Goal: Information Seeking & Learning: Learn about a topic

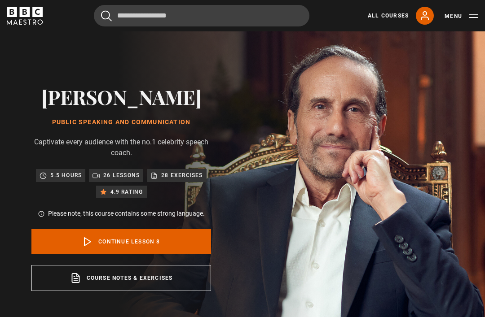
click at [118, 180] on p "26 lessons" at bounding box center [121, 175] width 36 height 9
click at [110, 180] on p "26 lessons" at bounding box center [121, 175] width 36 height 9
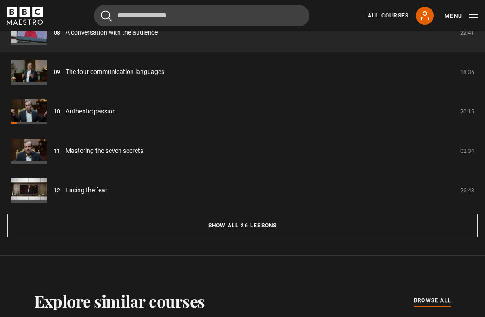
scroll to position [775, 0]
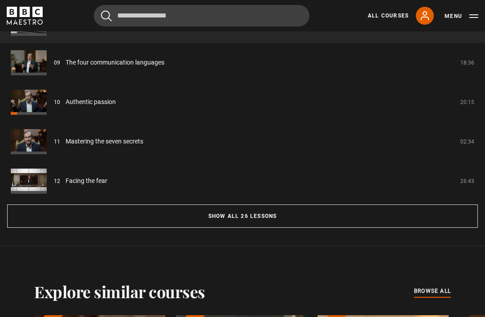
click at [231, 226] on button "Show all 26 lessons" at bounding box center [242, 216] width 470 height 23
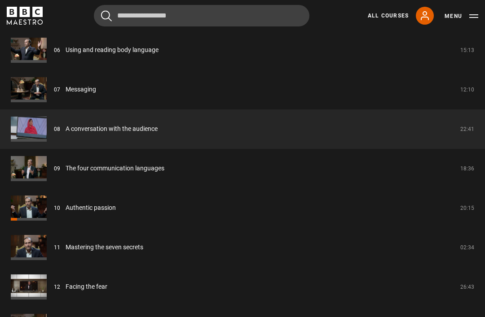
scroll to position [983, 0]
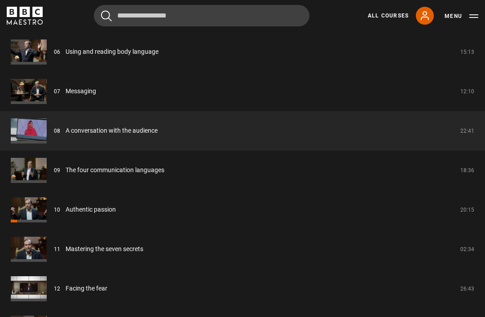
click at [101, 175] on link "The four communication languages" at bounding box center [115, 170] width 99 height 9
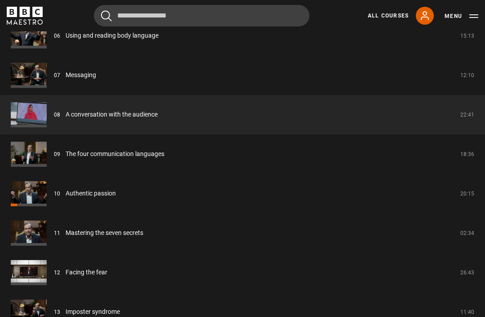
scroll to position [1000, 0]
click at [76, 274] on link "Facing the fear" at bounding box center [87, 272] width 42 height 9
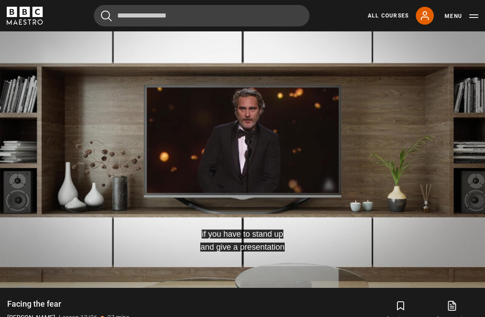
scroll to position [404, 0]
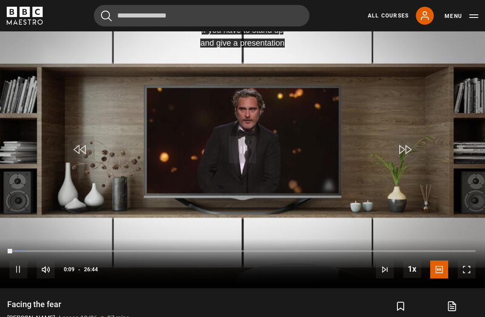
click at [197, 171] on video-js "if you have to stand up and give a presentation Video Player is loading. Play L…" at bounding box center [242, 152] width 485 height 273
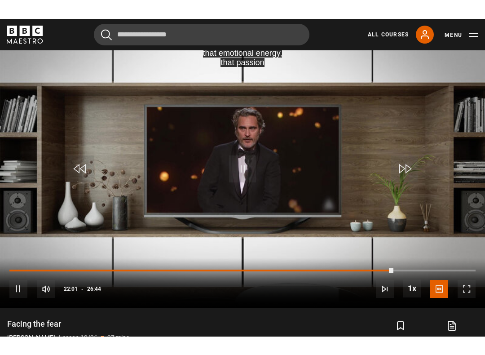
scroll to position [0, 0]
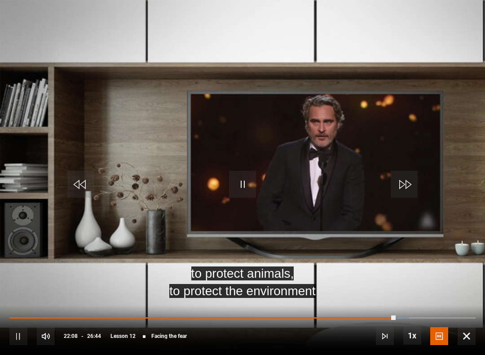
click at [185, 172] on video-js "to protect animals, to protect the environment Video Player is loading. Play Le…" at bounding box center [242, 177] width 485 height 355
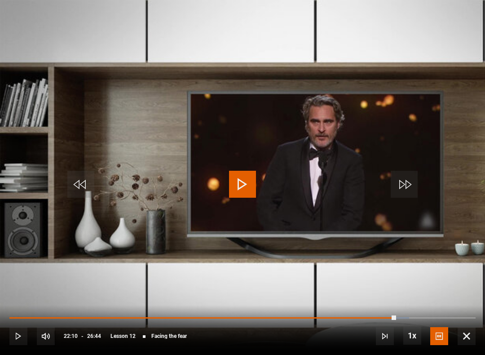
click at [390, 317] on div "Progress Bar" at bounding box center [202, 318] width 387 height 2
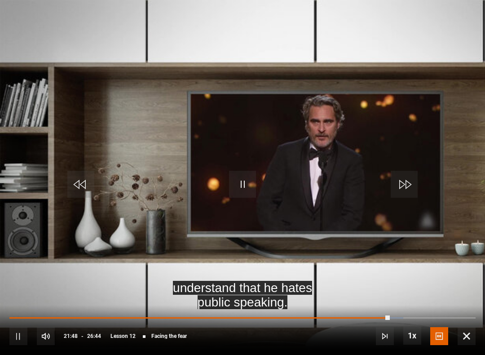
click at [266, 208] on video-js "understand that he hates public speaking. Video Player is loading. Play Lesson …" at bounding box center [242, 177] width 485 height 355
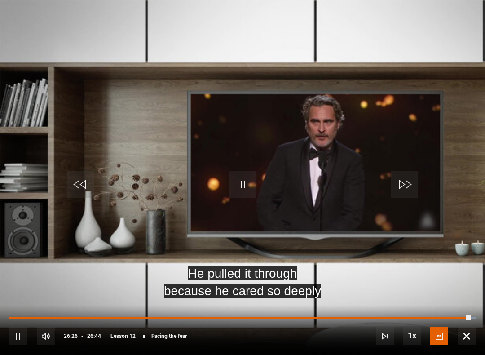
click at [265, 184] on video-js "He pulled it through because he cared so deeply Video Player is loading. Play L…" at bounding box center [242, 177] width 485 height 355
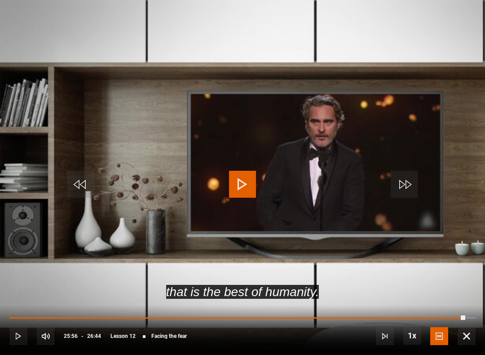
click at [465, 317] on div "Progress Bar" at bounding box center [237, 318] width 456 height 2
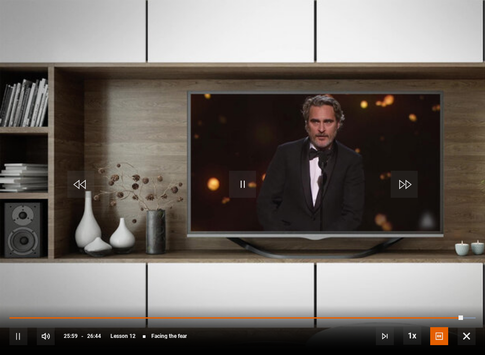
click at [434, 256] on video-js "Video Player is loading. Play Lesson Facing the fear 10s Skip Back 10 seconds P…" at bounding box center [242, 177] width 485 height 355
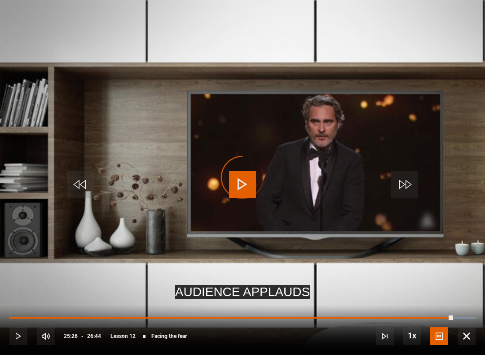
click at [457, 317] on div "Progress Bar" at bounding box center [463, 318] width 24 height 2
click at [453, 317] on div "Progress Bar" at bounding box center [230, 318] width 443 height 2
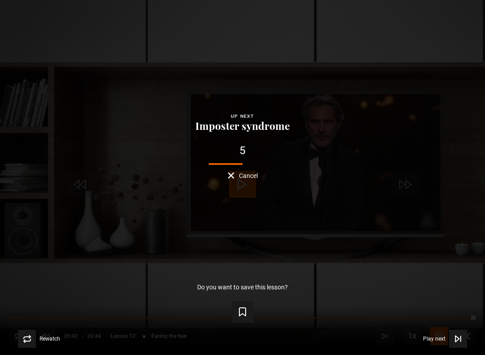
click at [225, 182] on div "Lesson Completed Up next Imposter syndrome 5 Cancel Do you want to save this le…" at bounding box center [242, 177] width 485 height 355
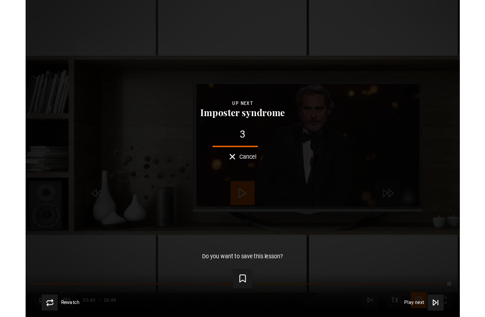
scroll to position [403, 0]
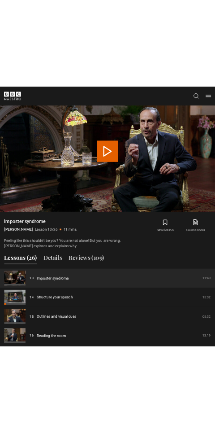
scroll to position [432, 0]
